Goal: Find specific page/section: Find specific page/section

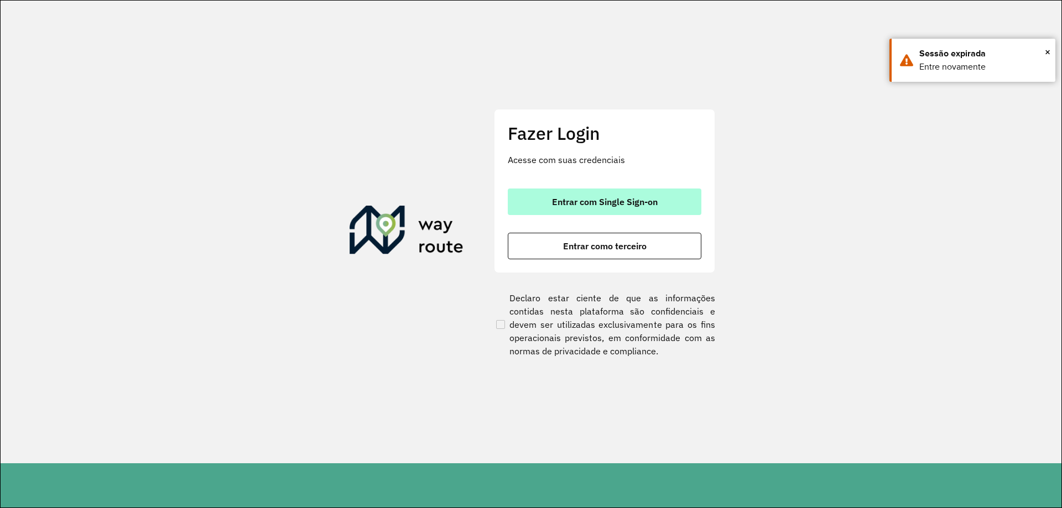
click at [619, 208] on button "Entrar com Single Sign-on" at bounding box center [605, 202] width 194 height 27
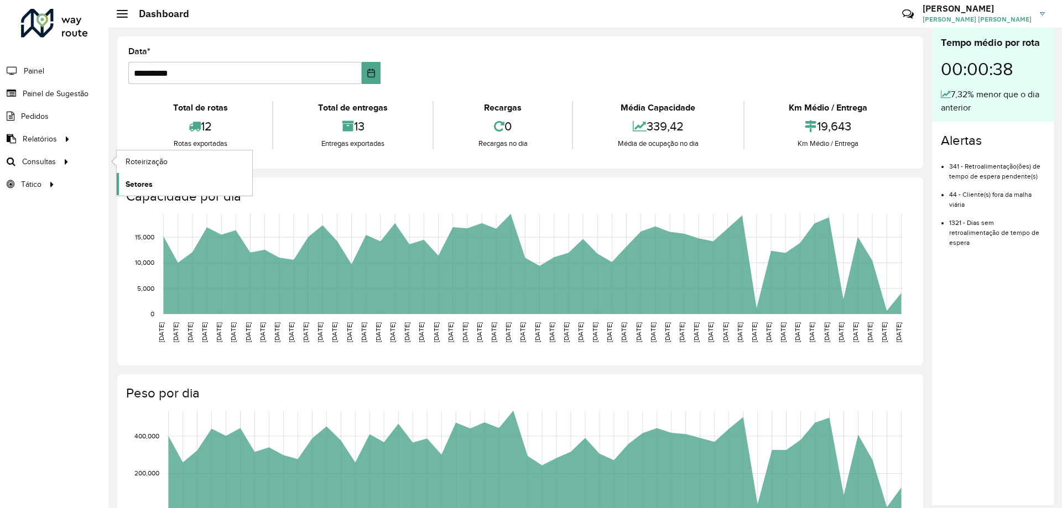
click at [128, 186] on span "Setores" at bounding box center [139, 185] width 27 height 12
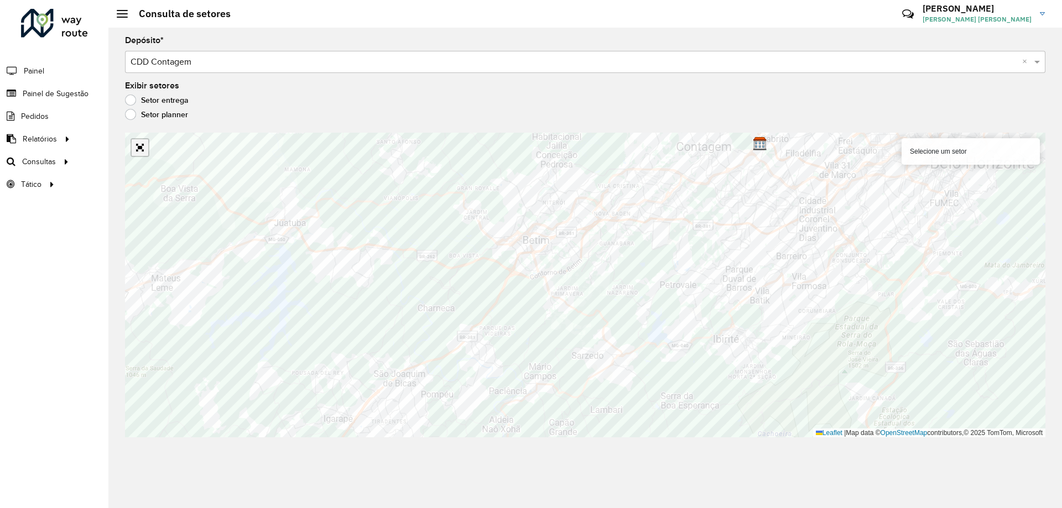
click at [146, 150] on link "Abrir mapa em tela cheia" at bounding box center [140, 147] width 17 height 17
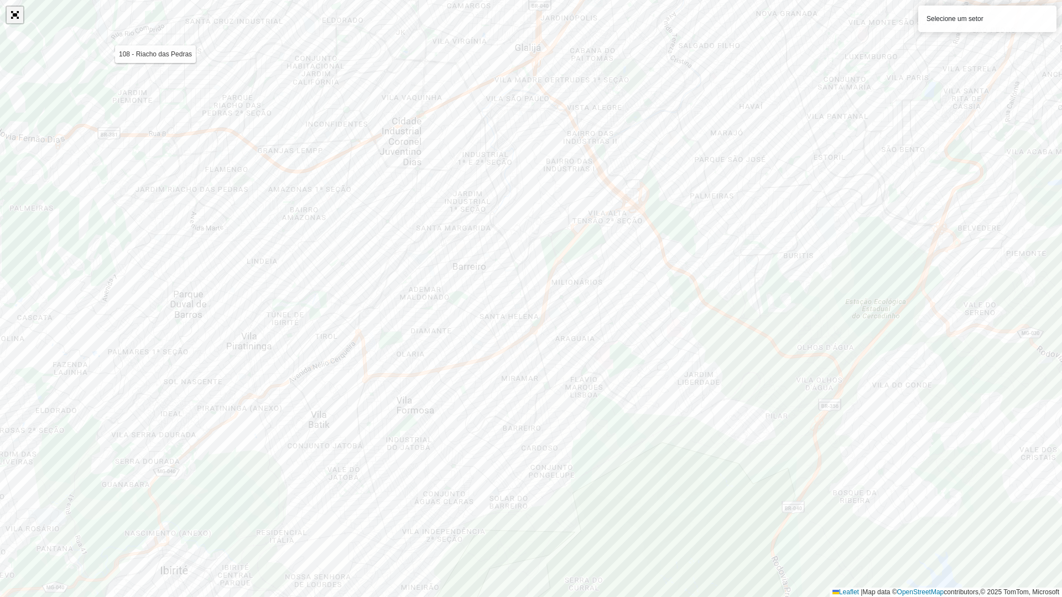
click at [17, 22] on link "Abrir mapa em tela cheia" at bounding box center [15, 15] width 17 height 17
